Goal: Check status: Check status

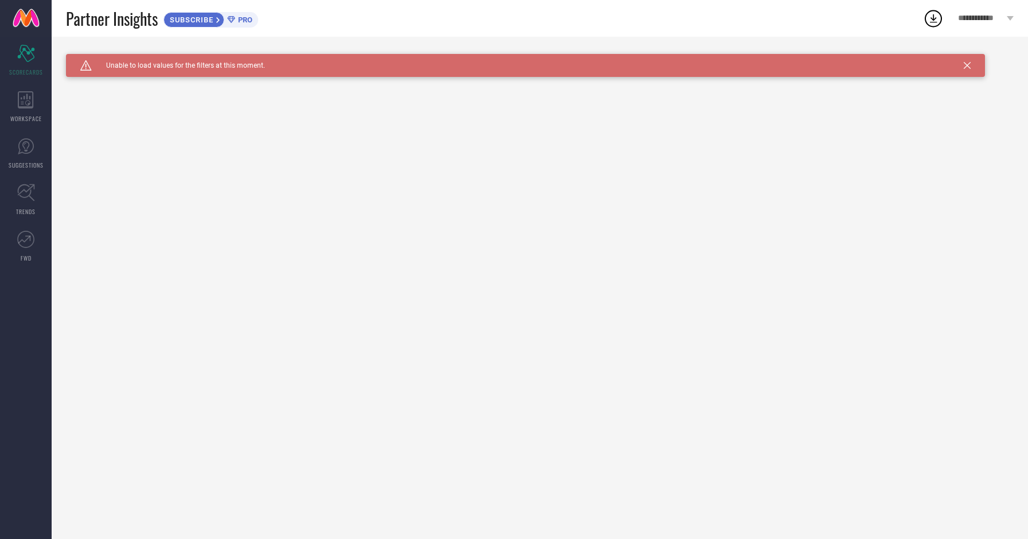
click at [969, 64] on icon at bounding box center [967, 65] width 7 height 7
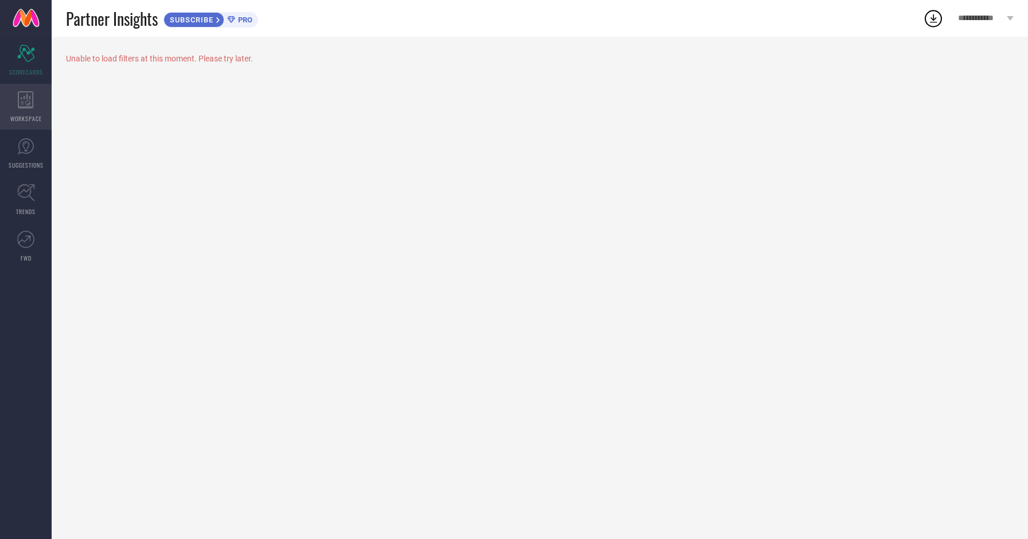
click at [26, 98] on icon at bounding box center [26, 99] width 16 height 17
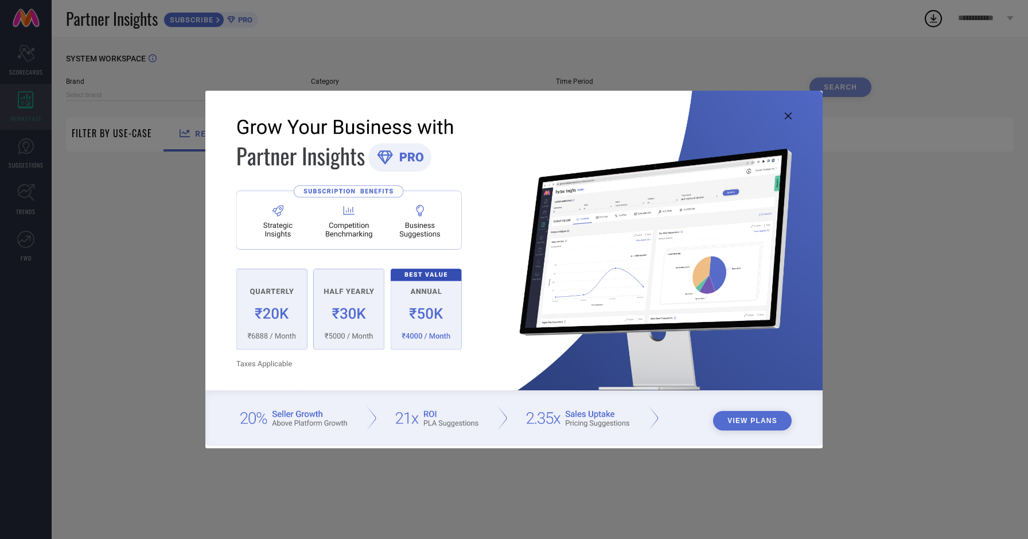
type input "1 STOP FASHION"
type input "All"
click at [790, 114] on icon at bounding box center [788, 115] width 7 height 7
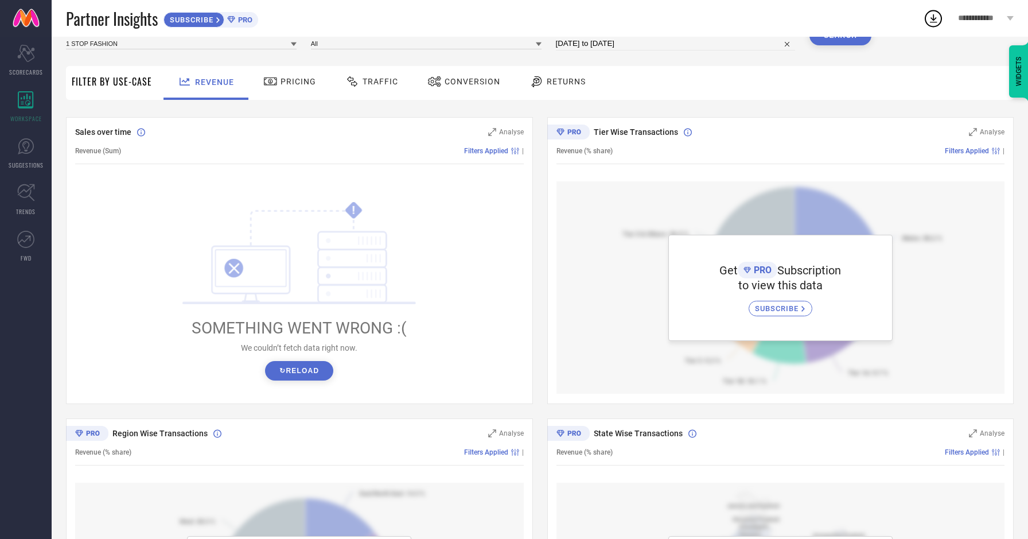
scroll to position [72, 0]
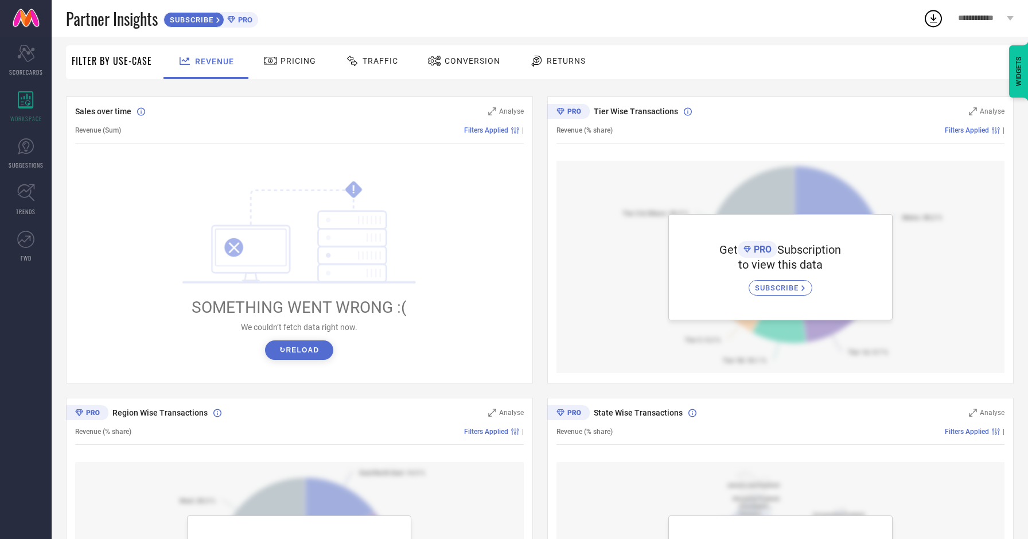
click at [293, 352] on button "↻ Reload" at bounding box center [299, 350] width 68 height 20
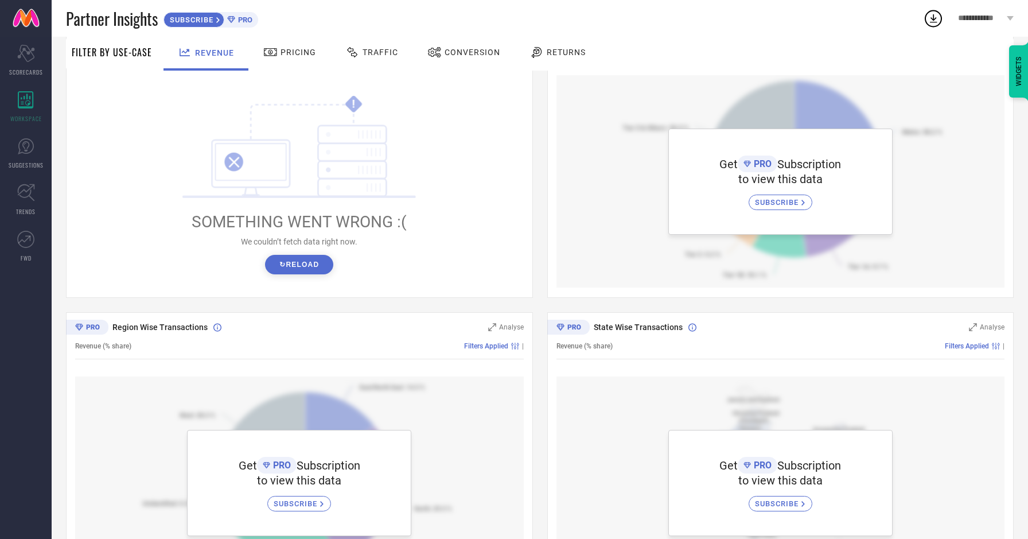
scroll to position [0, 0]
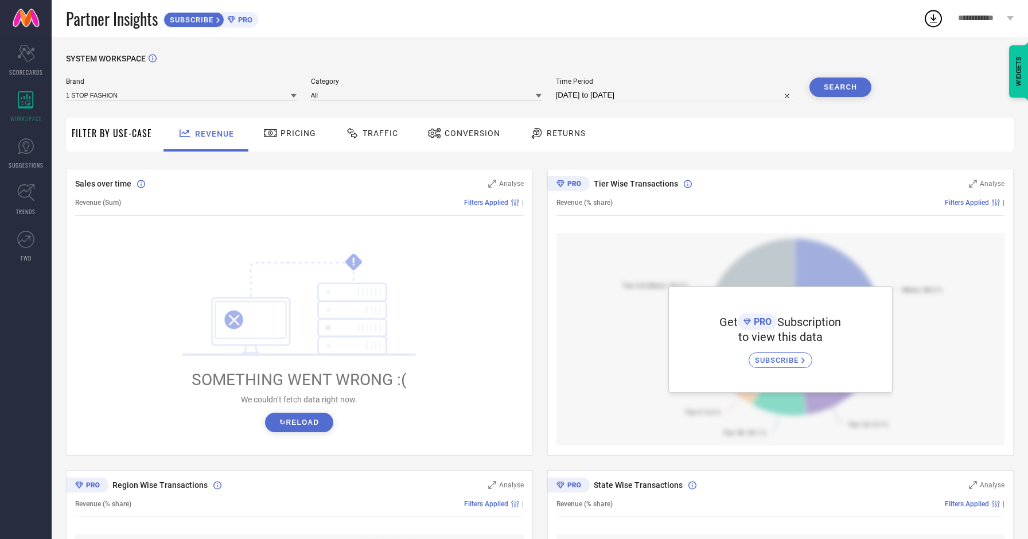
click at [289, 134] on span "Pricing" at bounding box center [299, 133] width 36 height 9
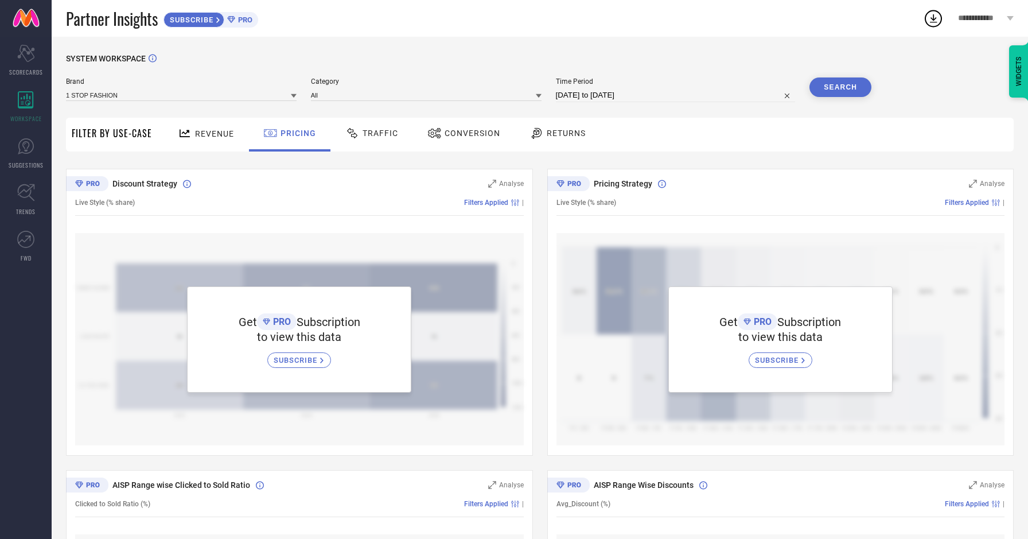
click at [383, 133] on span "Traffic" at bounding box center [381, 133] width 36 height 9
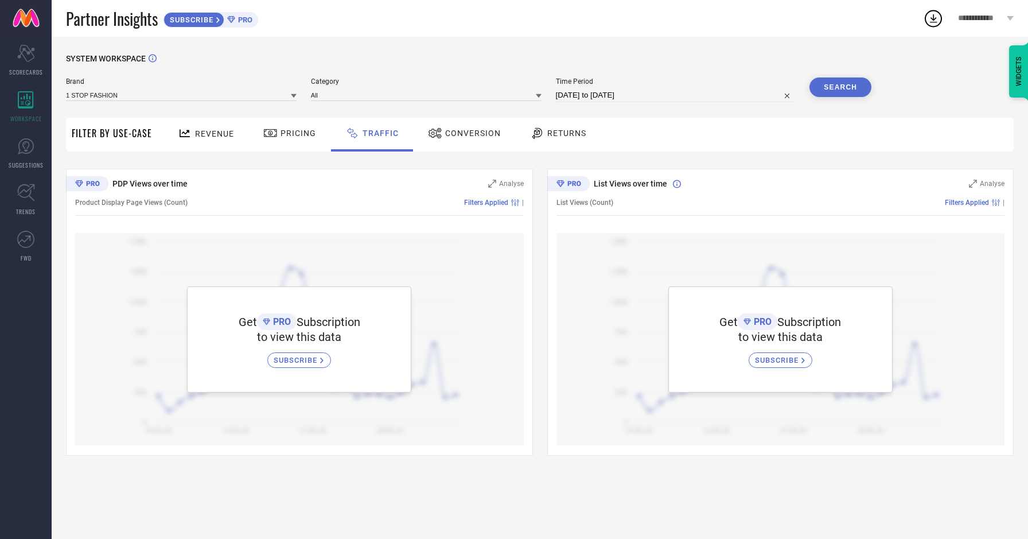
click at [459, 134] on span "Conversion" at bounding box center [473, 133] width 56 height 9
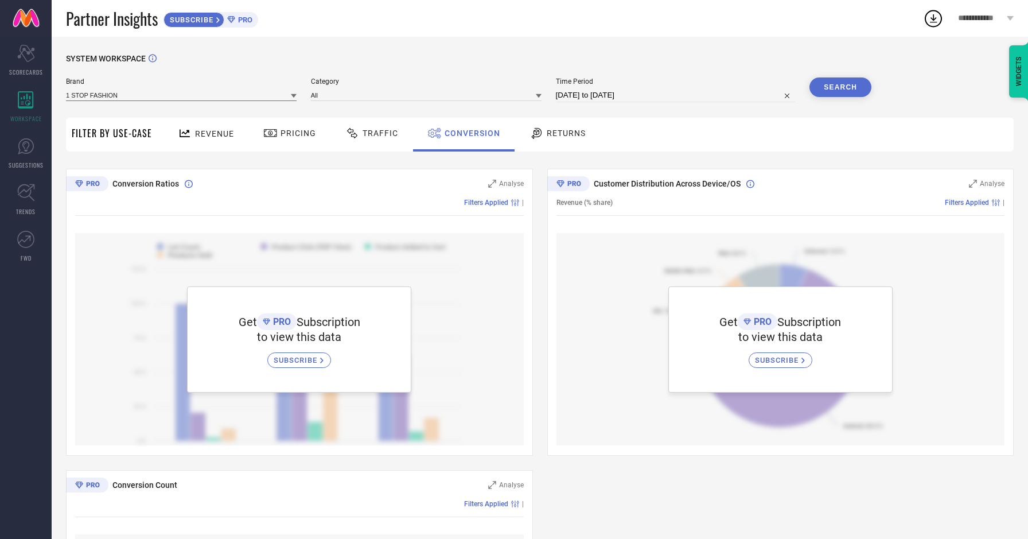
click at [176, 98] on input at bounding box center [181, 95] width 231 height 12
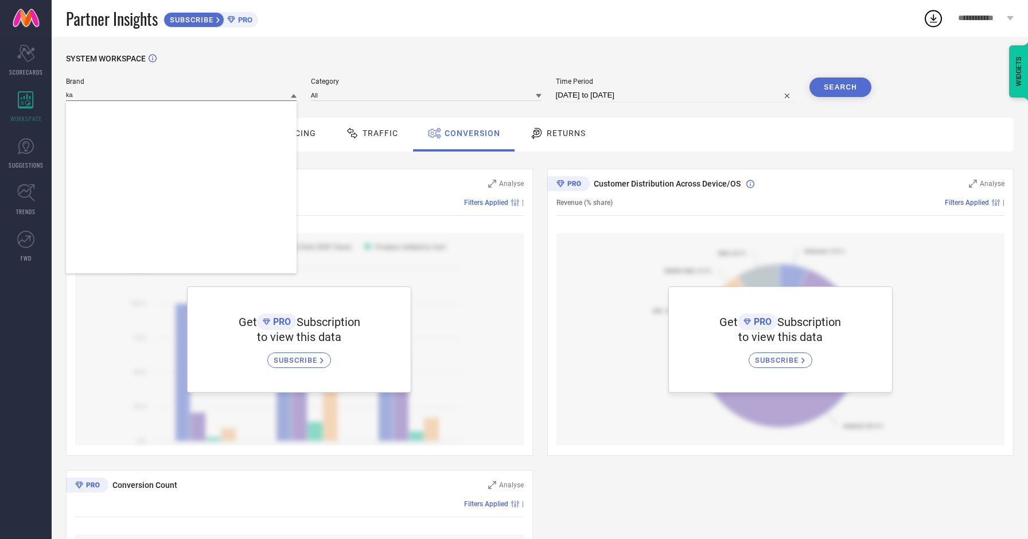
type input "k"
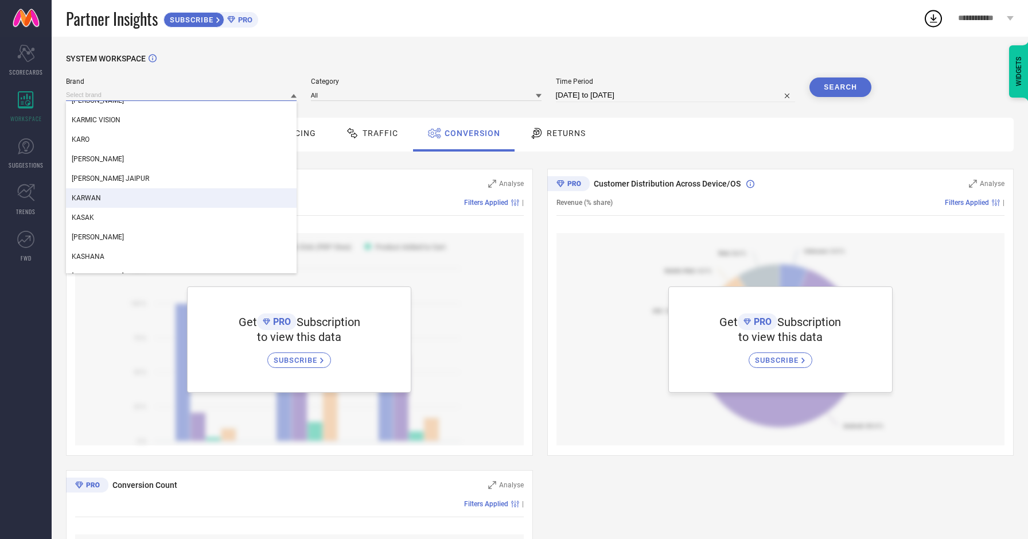
scroll to position [86066, 0]
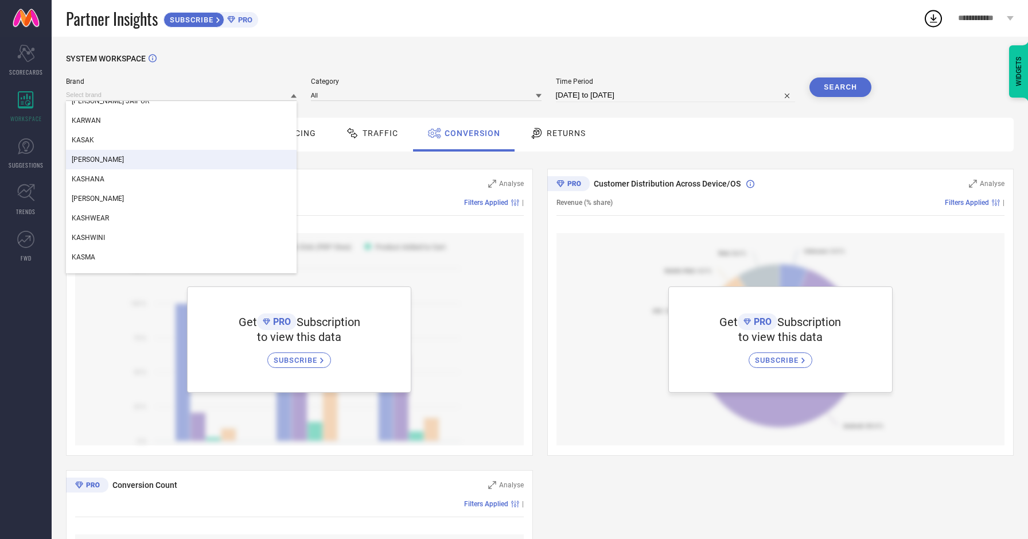
click at [160, 166] on div "[PERSON_NAME]" at bounding box center [181, 160] width 231 height 20
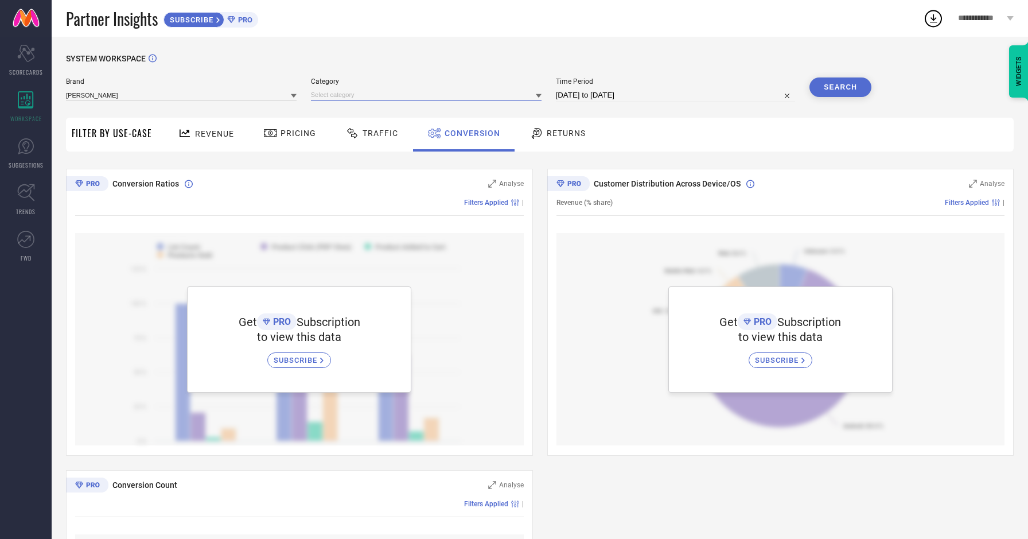
click at [370, 91] on input at bounding box center [426, 95] width 231 height 12
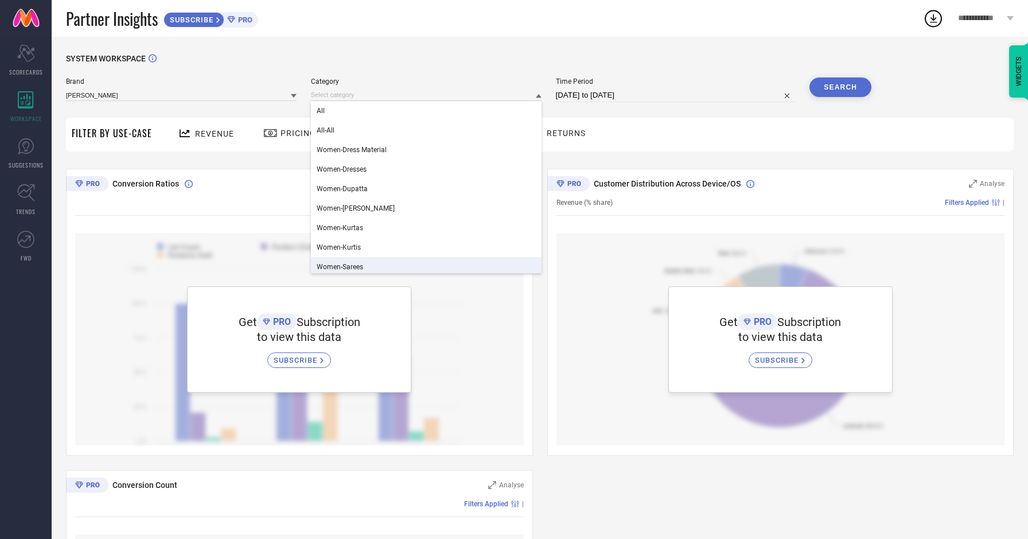
click at [362, 270] on span "Women-Sarees" at bounding box center [340, 267] width 46 height 8
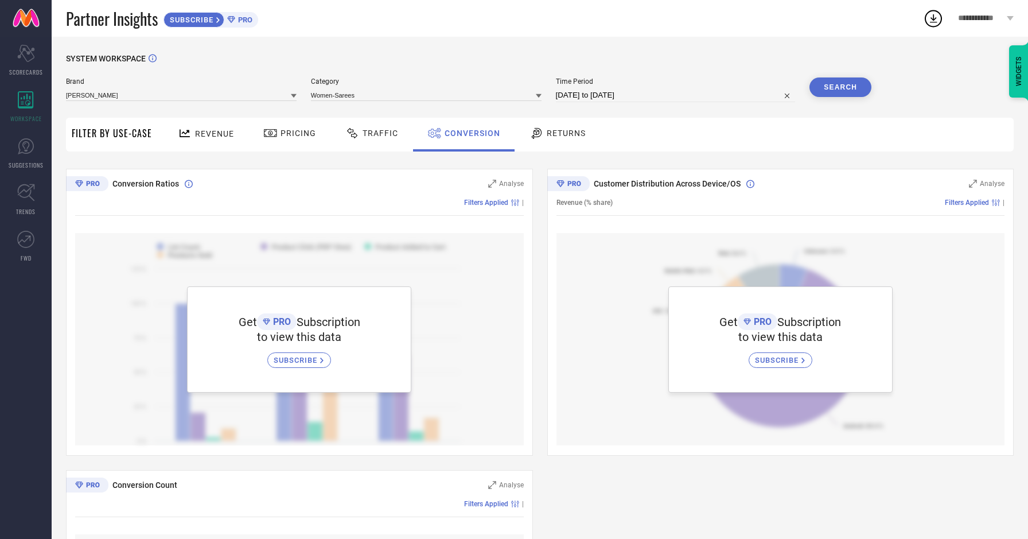
click at [593, 90] on input "[DATE] to [DATE]" at bounding box center [676, 95] width 240 height 14
select select "7"
select select "2025"
select select "8"
select select "2025"
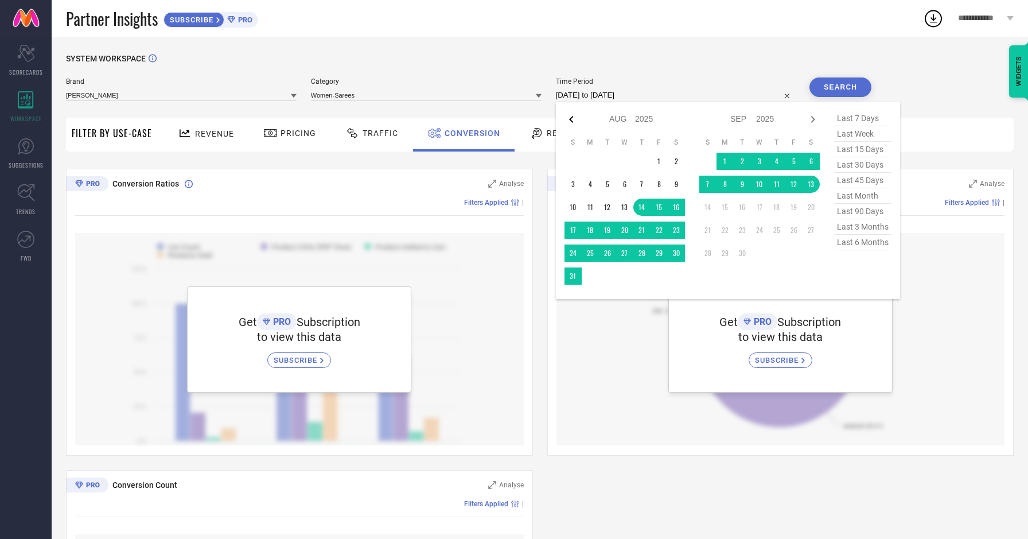
click at [569, 117] on icon at bounding box center [572, 119] width 14 height 14
select select "6"
select select "2025"
select select "7"
select select "2025"
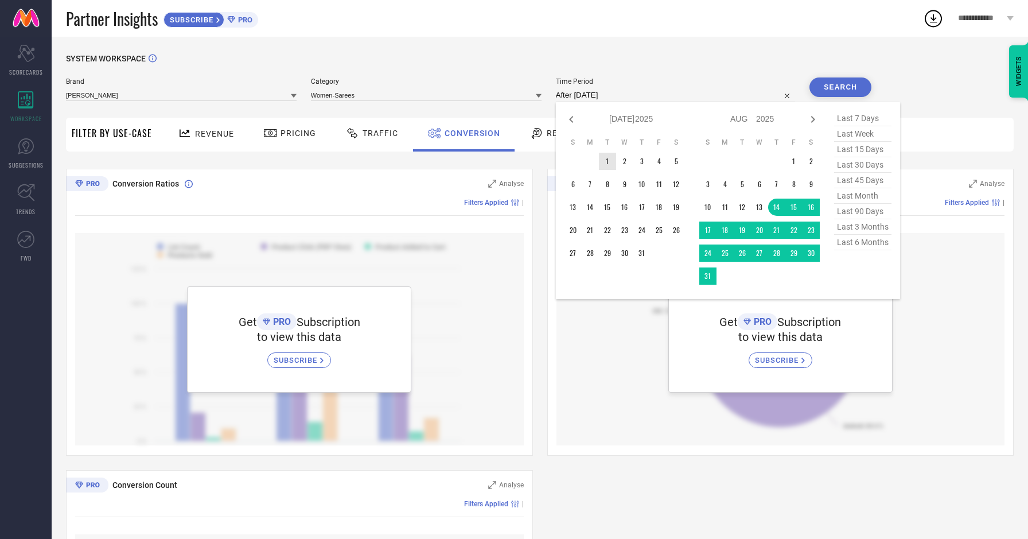
click at [616, 164] on td "1" at bounding box center [607, 161] width 17 height 17
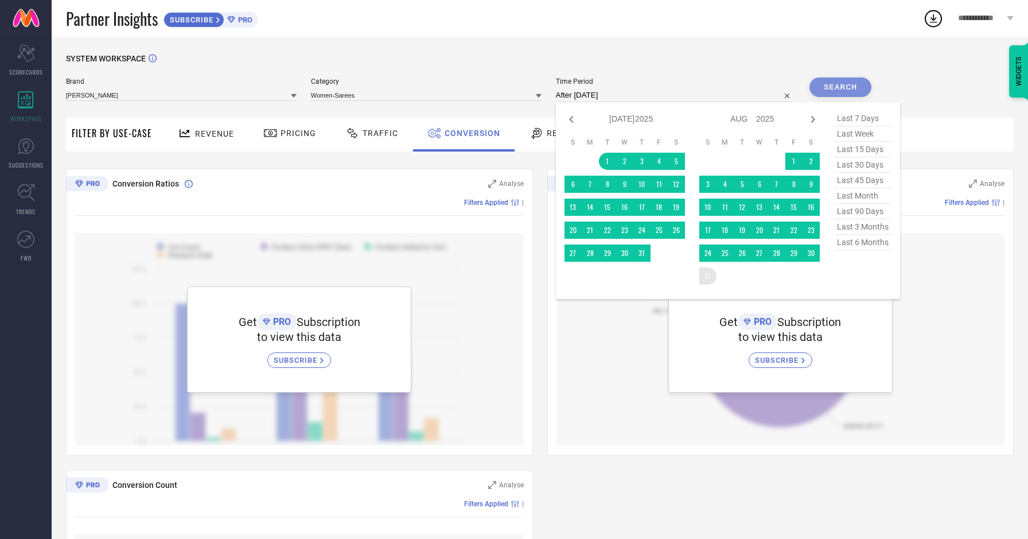
type input "[DATE] to [DATE]"
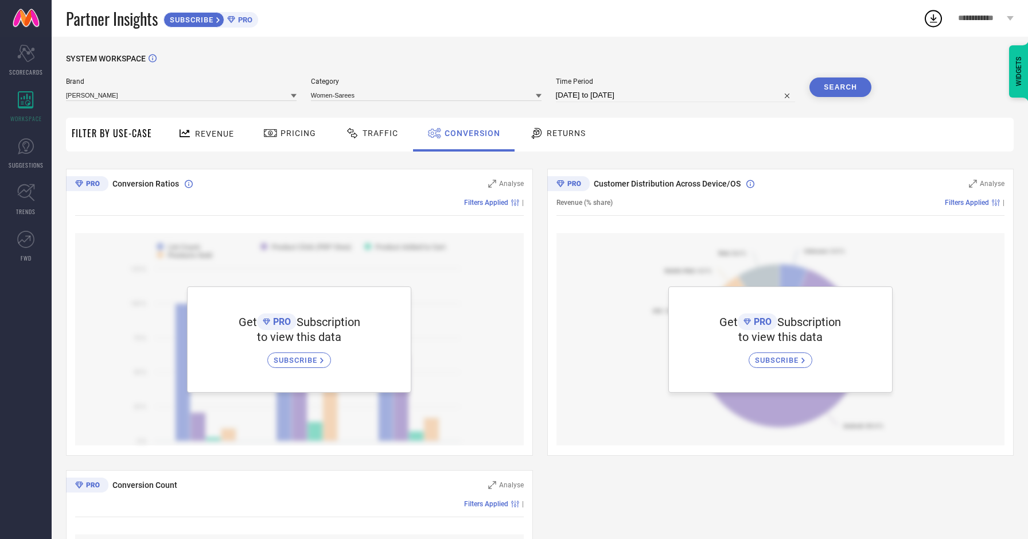
click at [847, 89] on button "Search" at bounding box center [841, 87] width 62 height 20
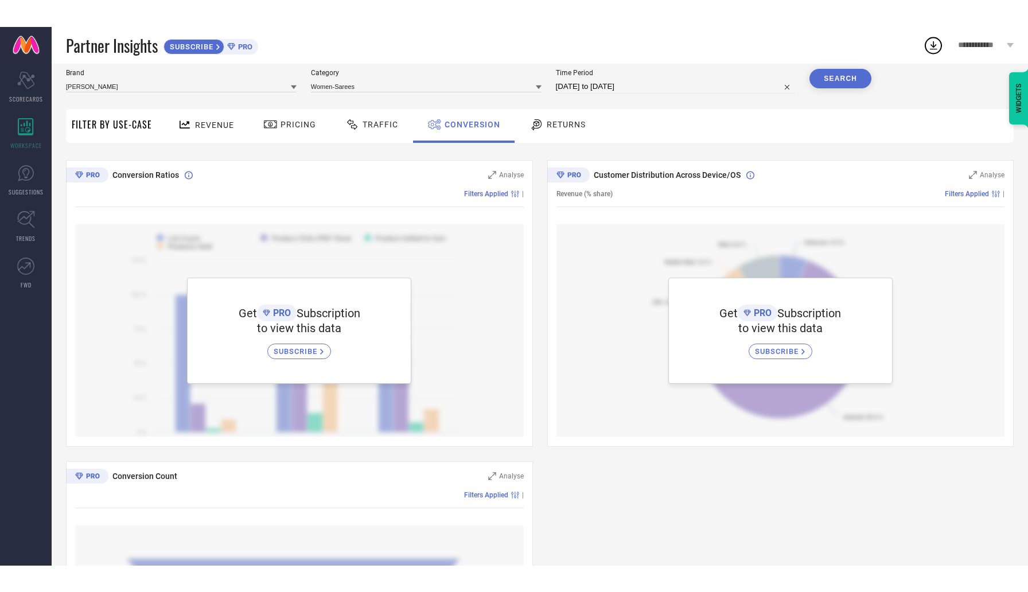
scroll to position [0, 0]
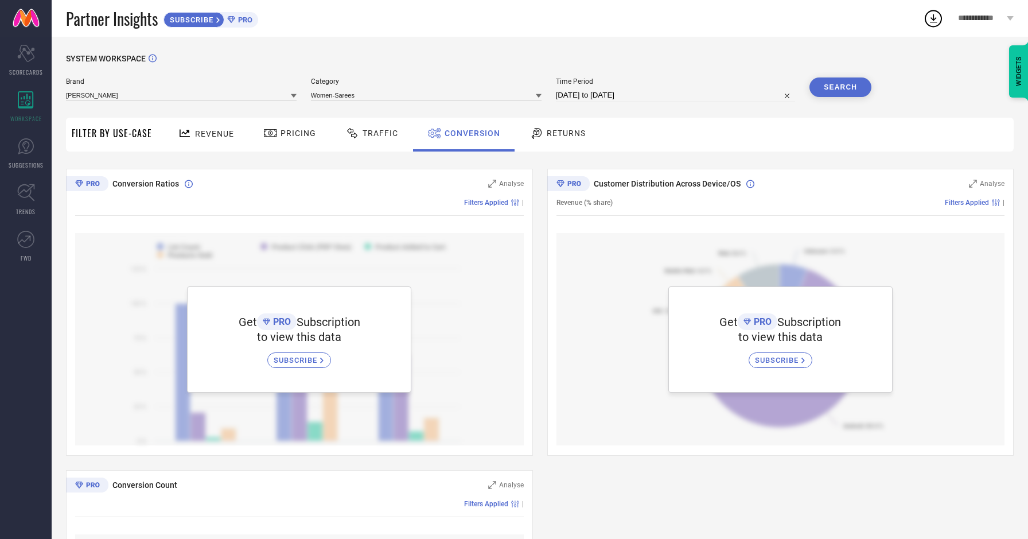
click at [235, 16] on icon at bounding box center [230, 19] width 7 height 7
